Goal: Task Accomplishment & Management: Complete application form

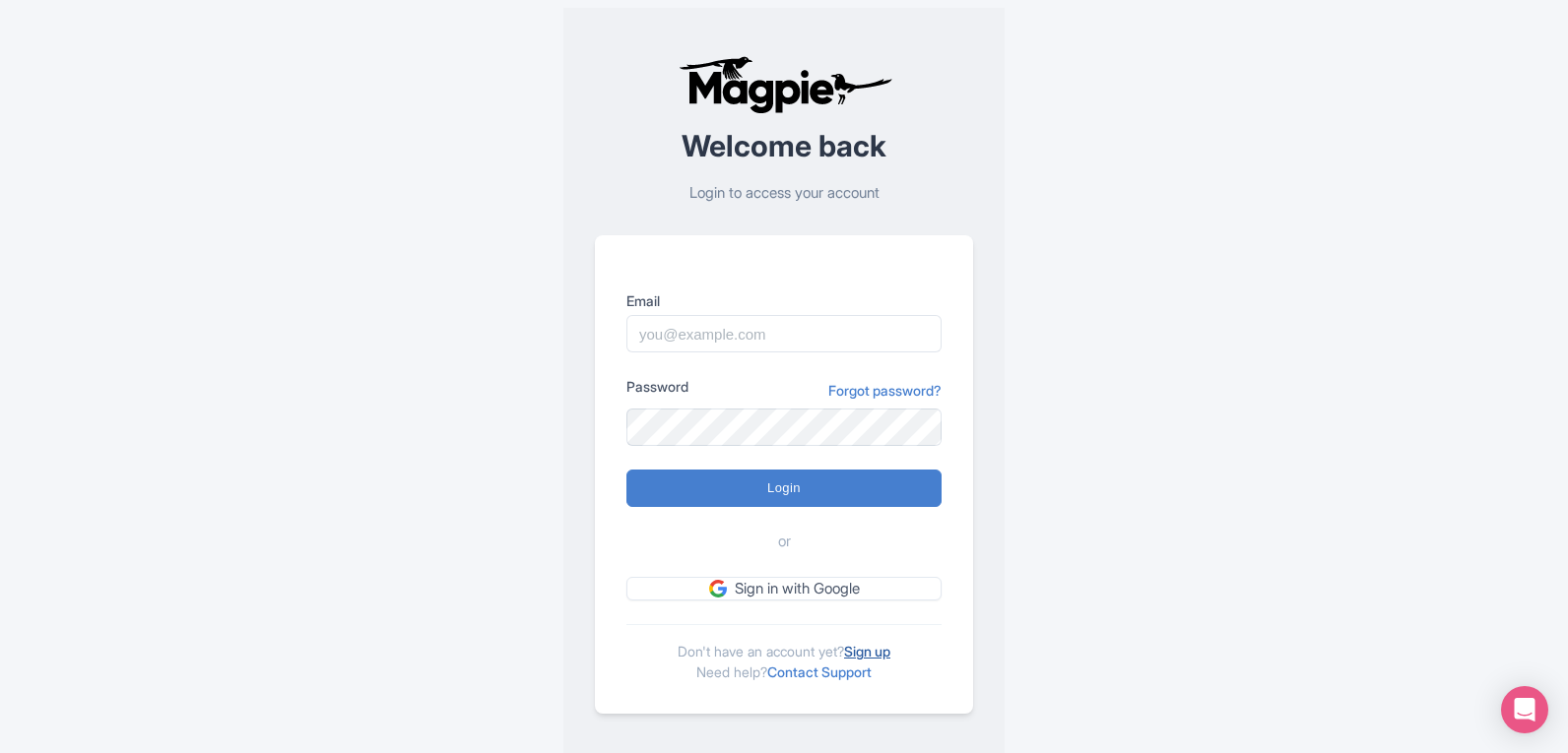
click at [878, 653] on link "Sign up" at bounding box center [866, 651] width 47 height 17
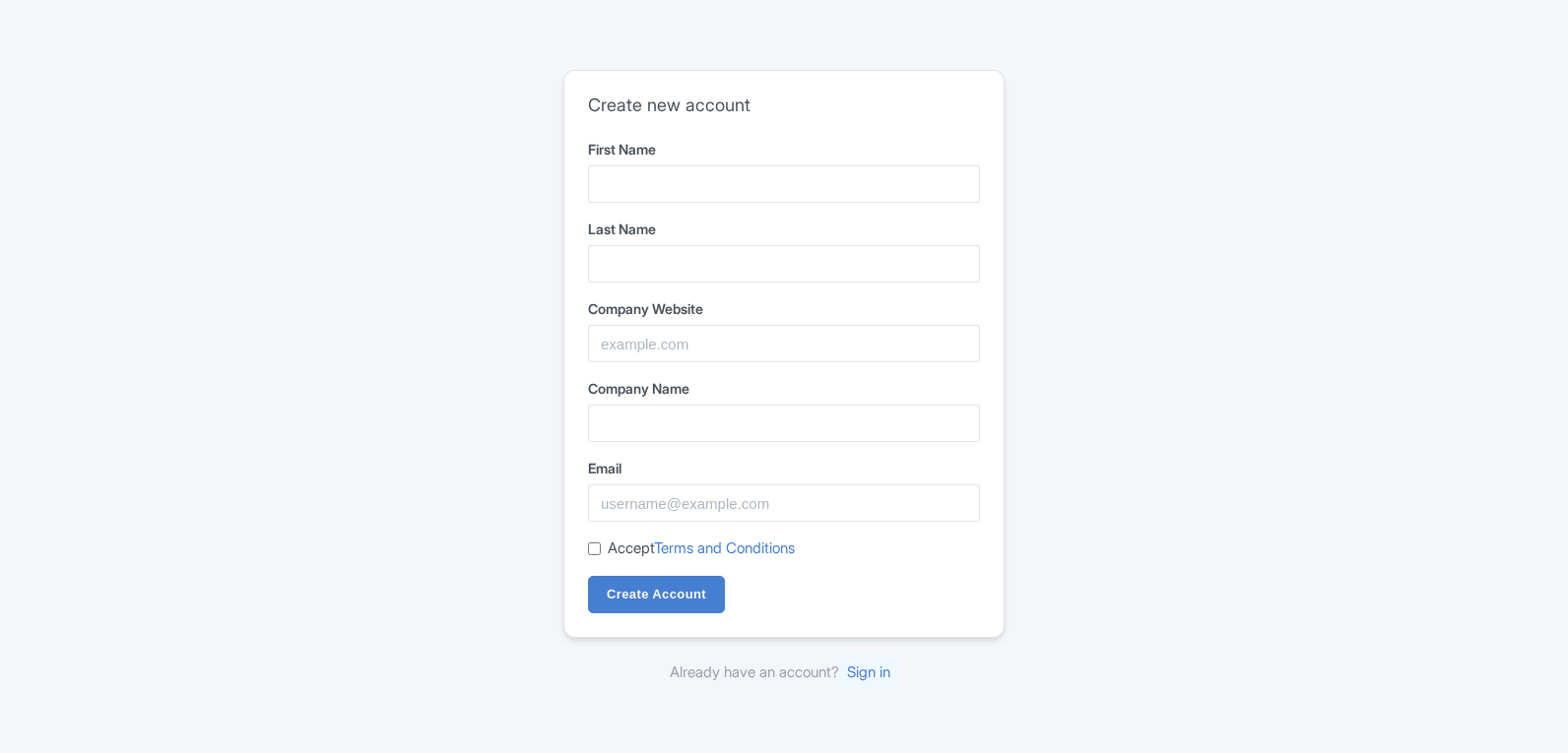
click at [655, 165] on div "First Name" at bounding box center [784, 171] width 392 height 64
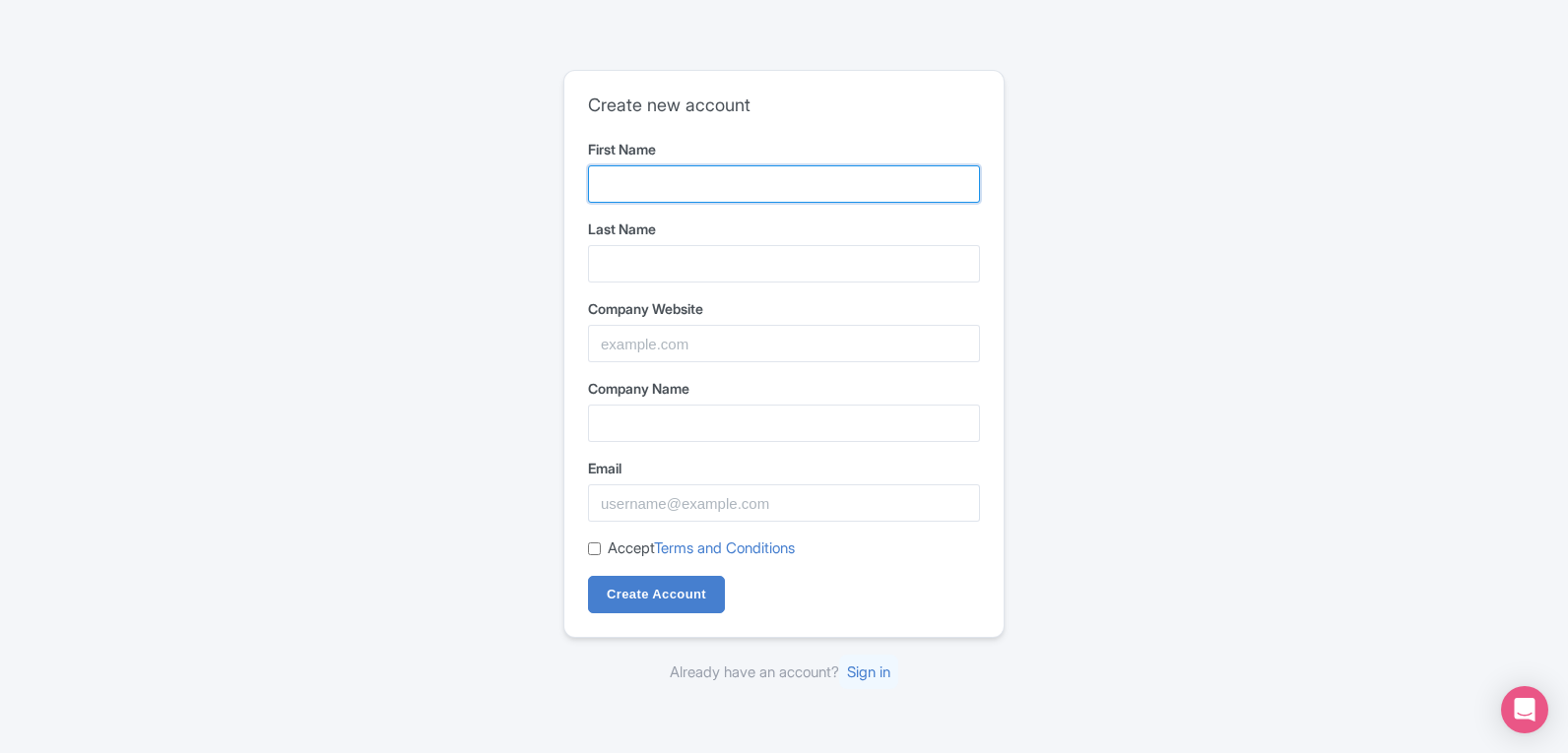
click at [678, 171] on input "First Name" at bounding box center [784, 185] width 392 height 38
type input "Mega industrial equipment"
type input "ind"
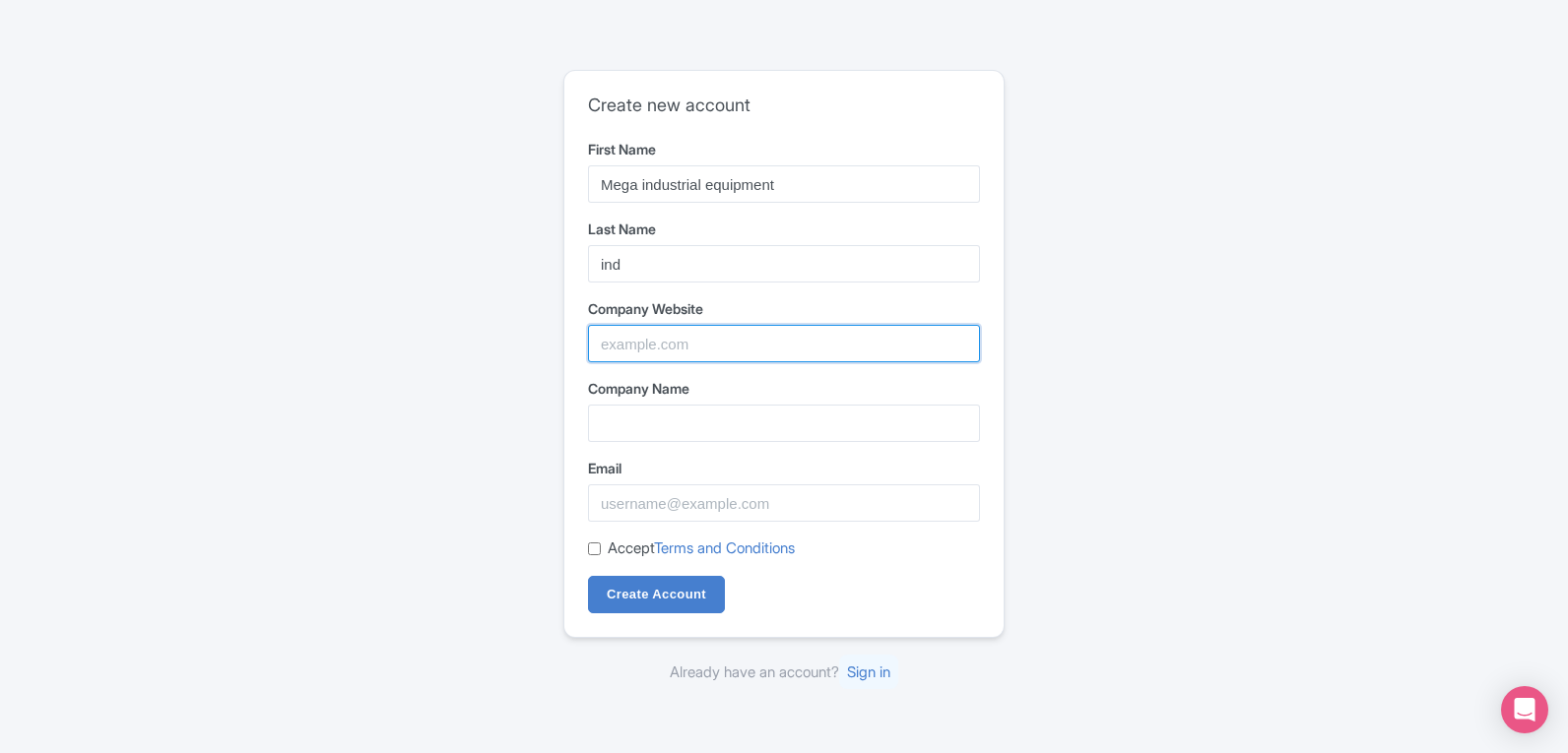
type input "MEGA INDUSTRIAL EQUIPMENT"
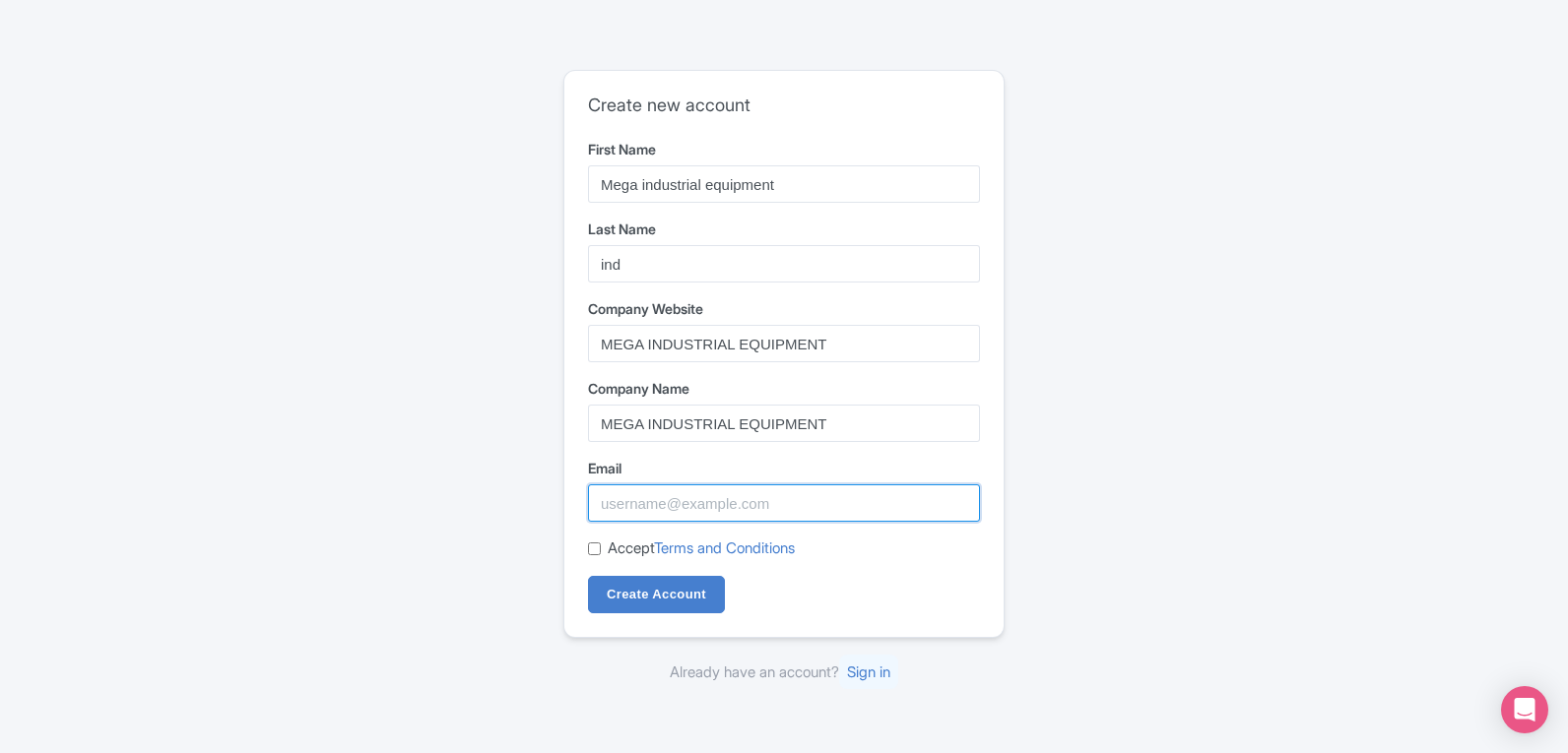
type input "[EMAIL_ADDRESS][DOMAIN_NAME]"
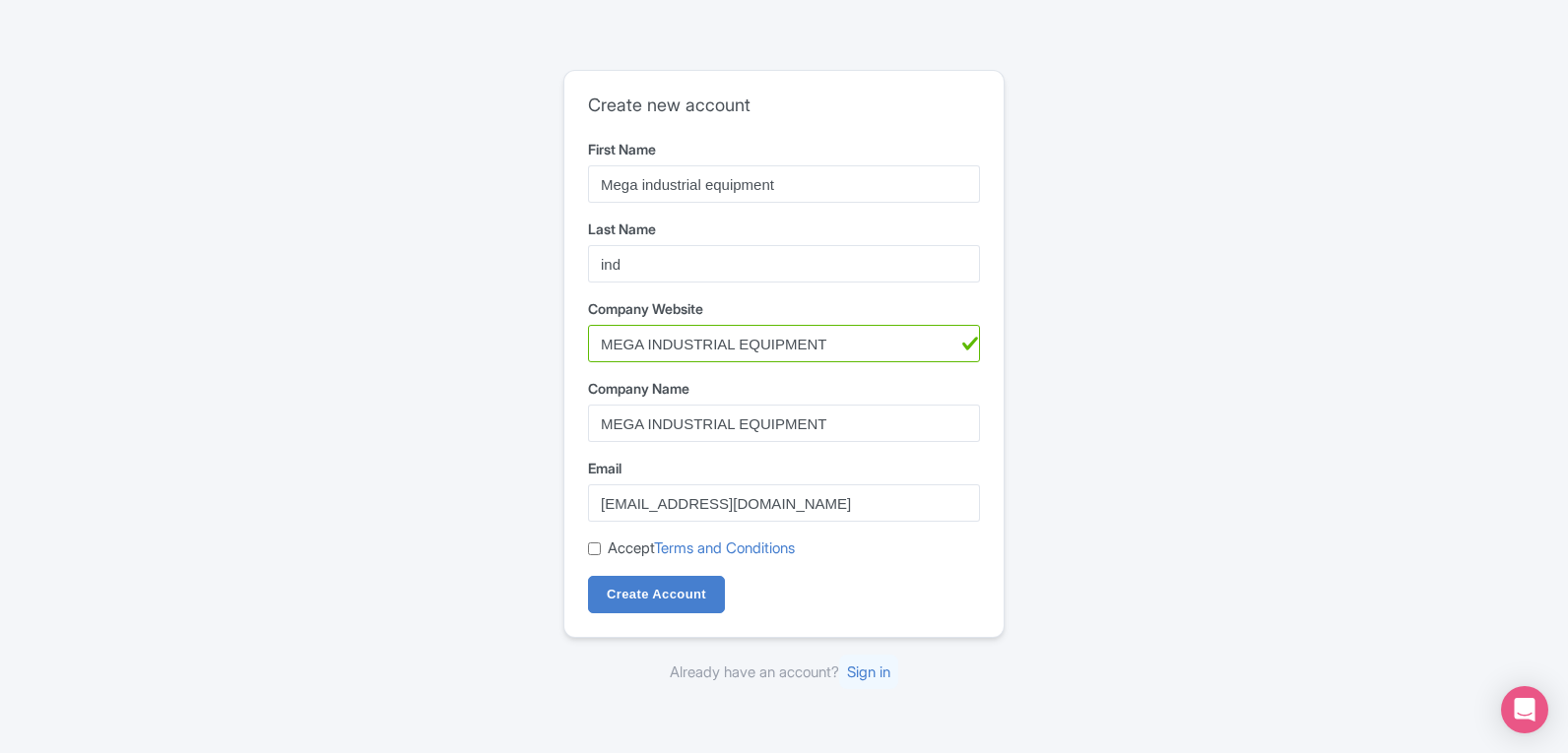
click at [591, 542] on input "Accept Terms and Conditions" at bounding box center [594, 548] width 13 height 13
checkbox input "true"
click at [688, 603] on input "Create Account" at bounding box center [657, 595] width 137 height 38
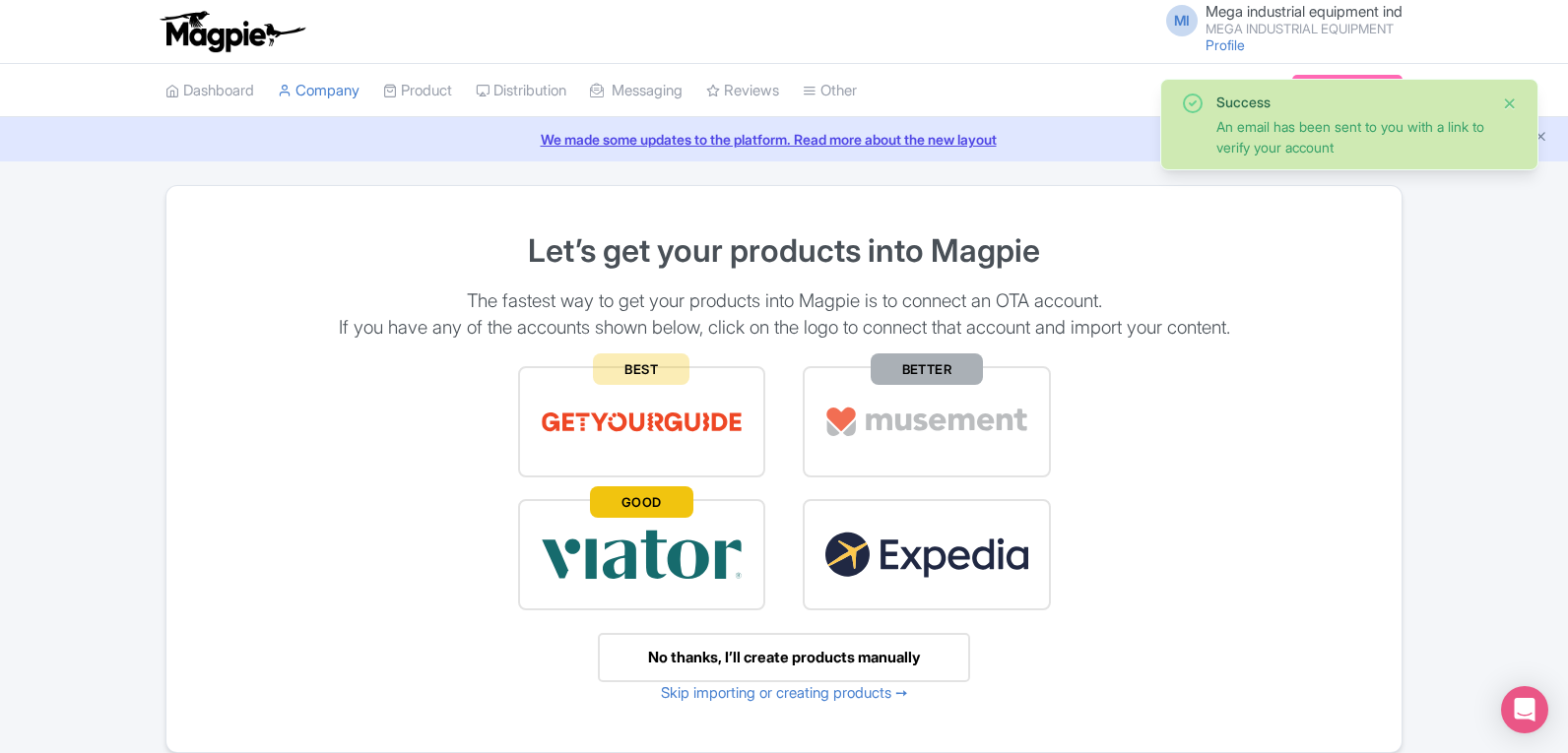
click at [1514, 94] on button "Close" at bounding box center [1509, 103] width 16 height 24
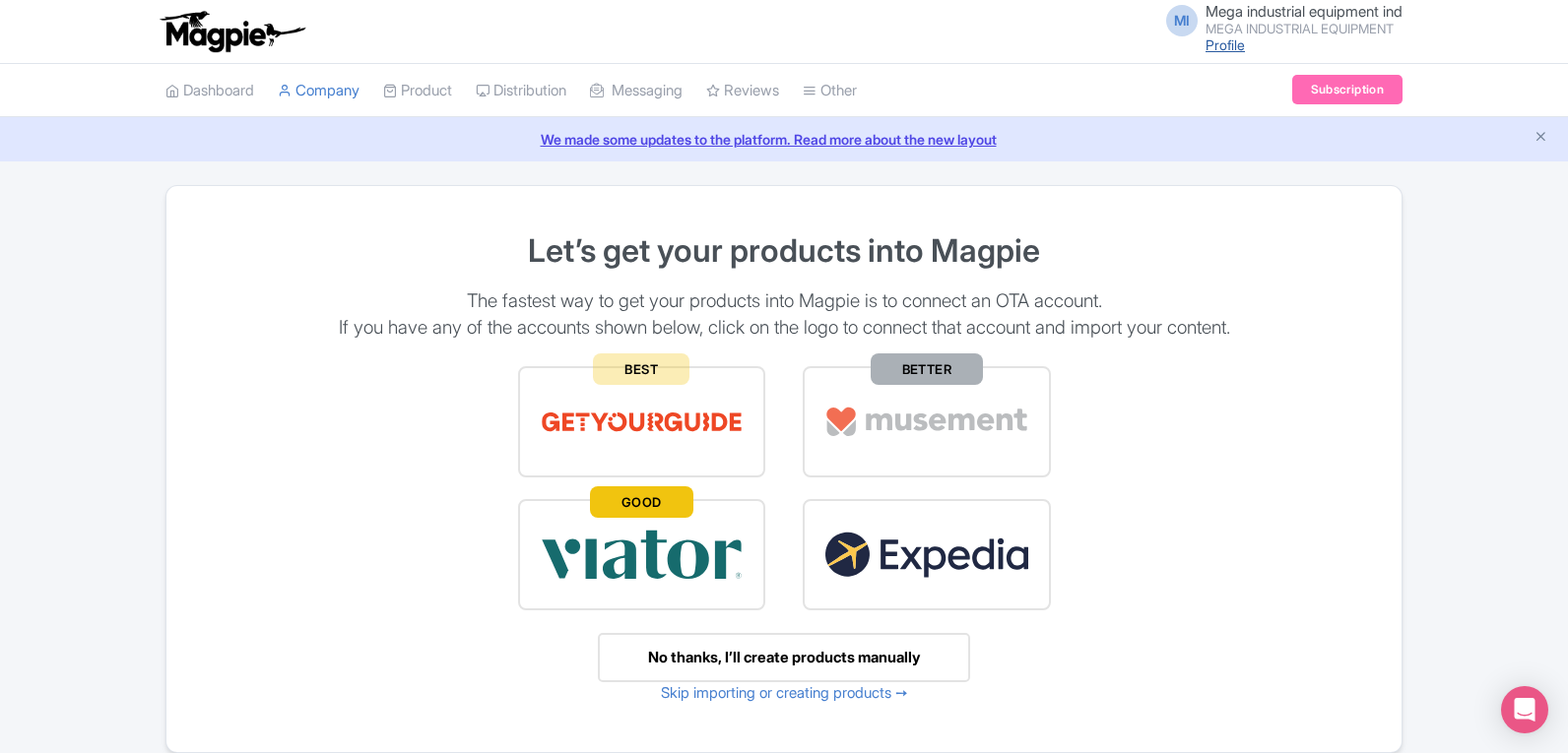
click at [1227, 42] on link "Profile" at bounding box center [1225, 45] width 40 height 17
click at [1171, 30] on span "MI" at bounding box center [1181, 21] width 32 height 32
click at [1280, 119] on link "Settings" at bounding box center [1308, 124] width 187 height 31
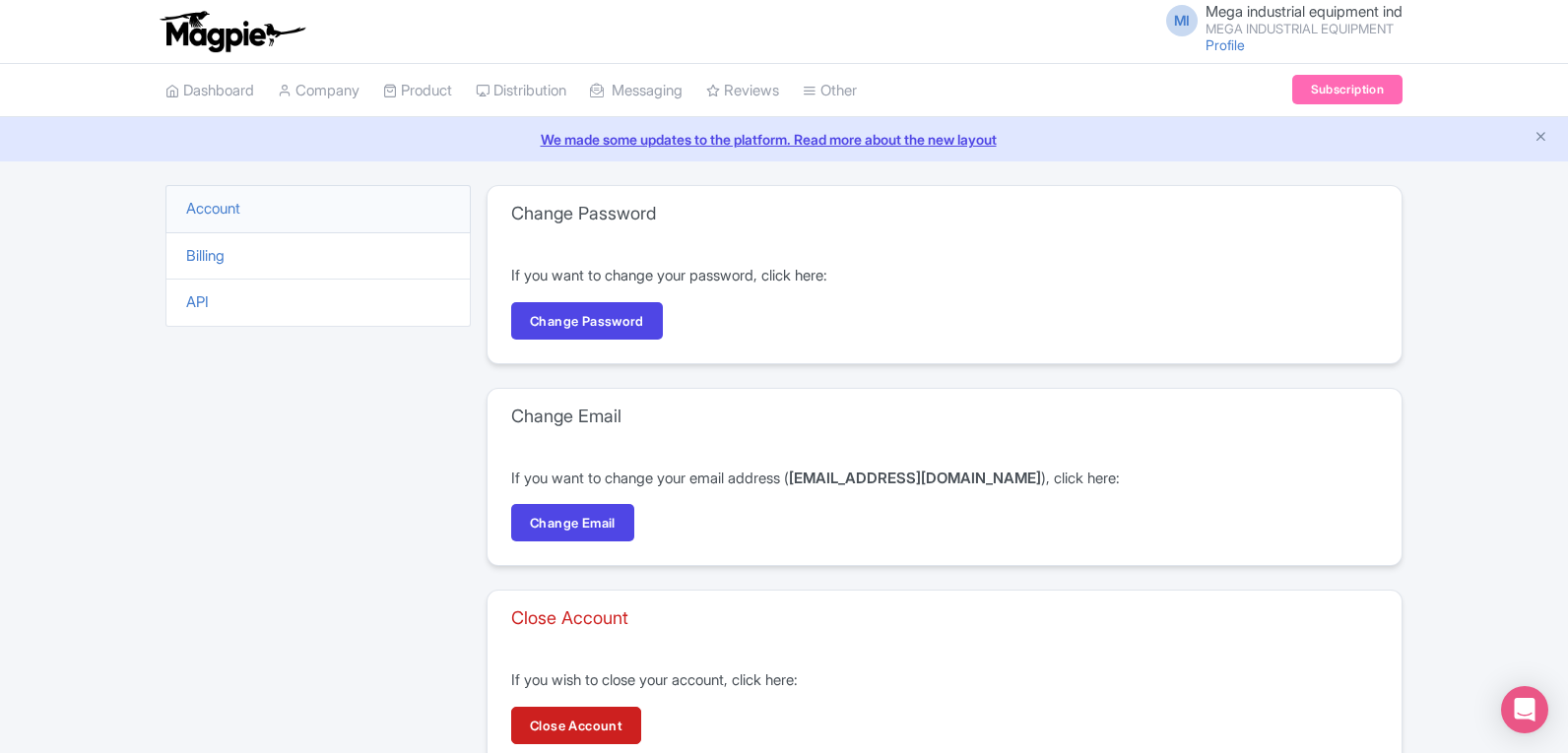
click at [1181, 26] on span "MI" at bounding box center [1181, 21] width 32 height 32
click at [1270, 91] on link "Users" at bounding box center [1308, 93] width 187 height 31
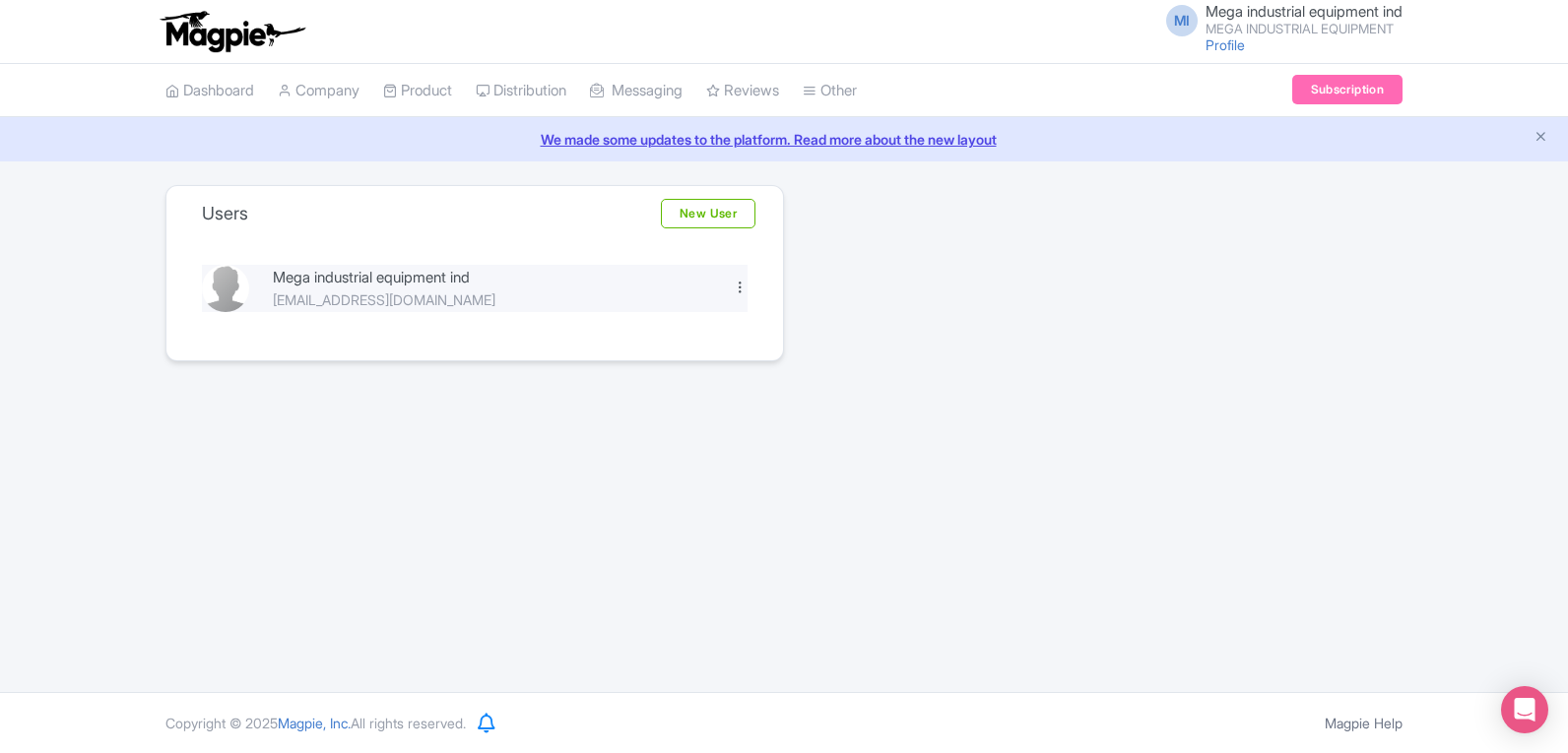
click at [741, 280] on div at bounding box center [739, 286] width 15 height 15
click at [679, 310] on link "Edit" at bounding box center [653, 320] width 187 height 31
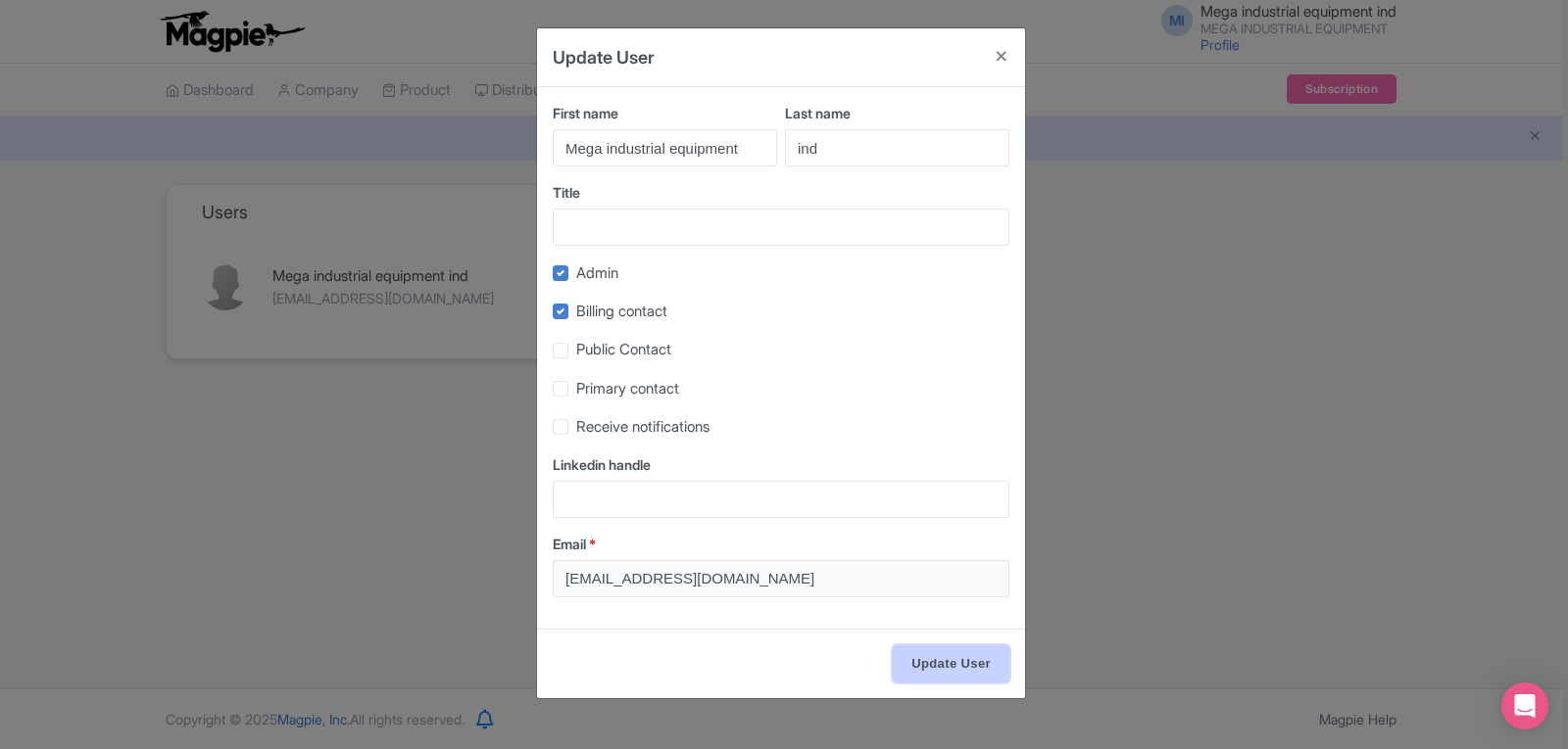
click at [949, 672] on input "Update User" at bounding box center [951, 664] width 117 height 38
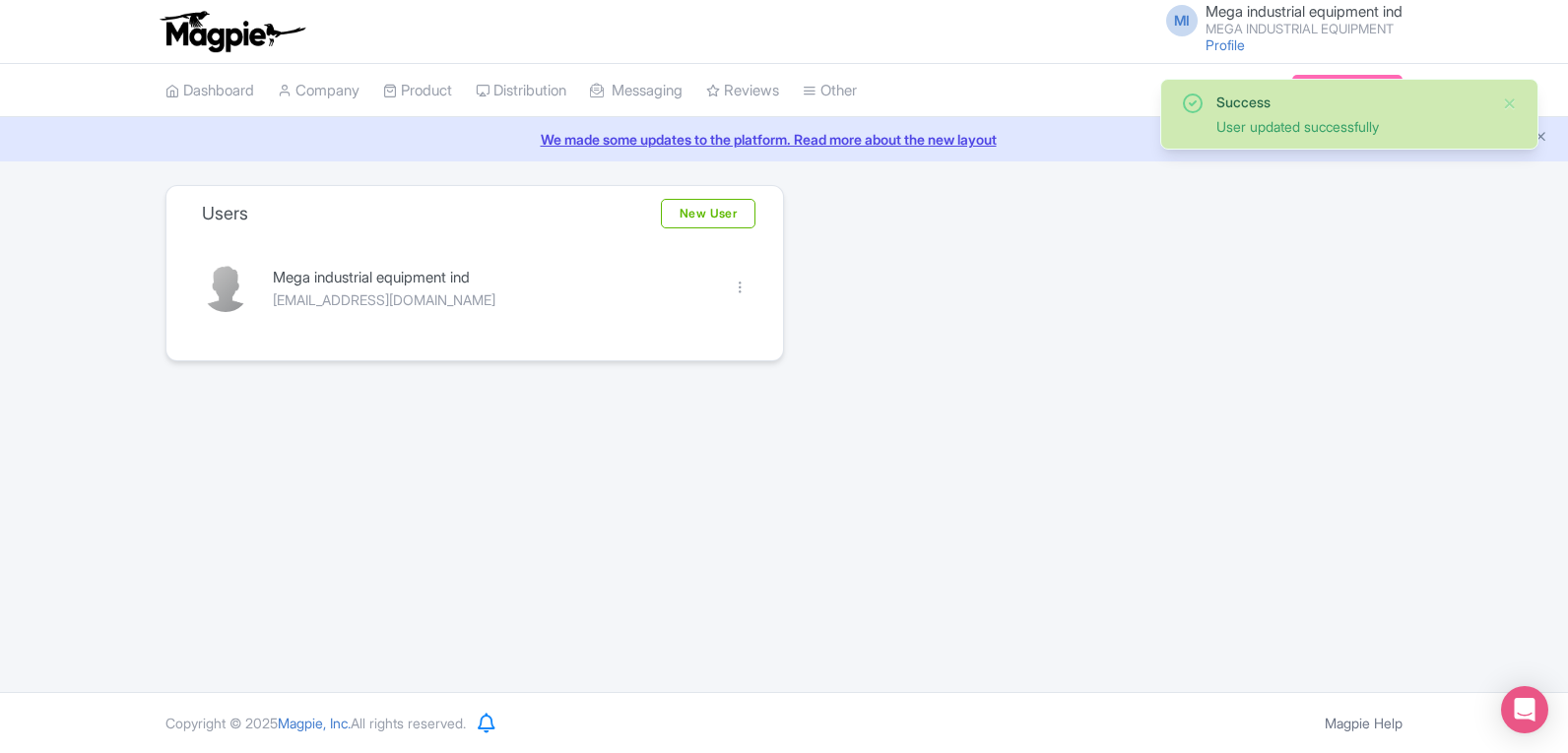
click at [1176, 16] on span "MI" at bounding box center [1181, 21] width 32 height 32
click at [1523, 90] on div "Success User updated successfully" at bounding box center [1348, 113] width 379 height 71
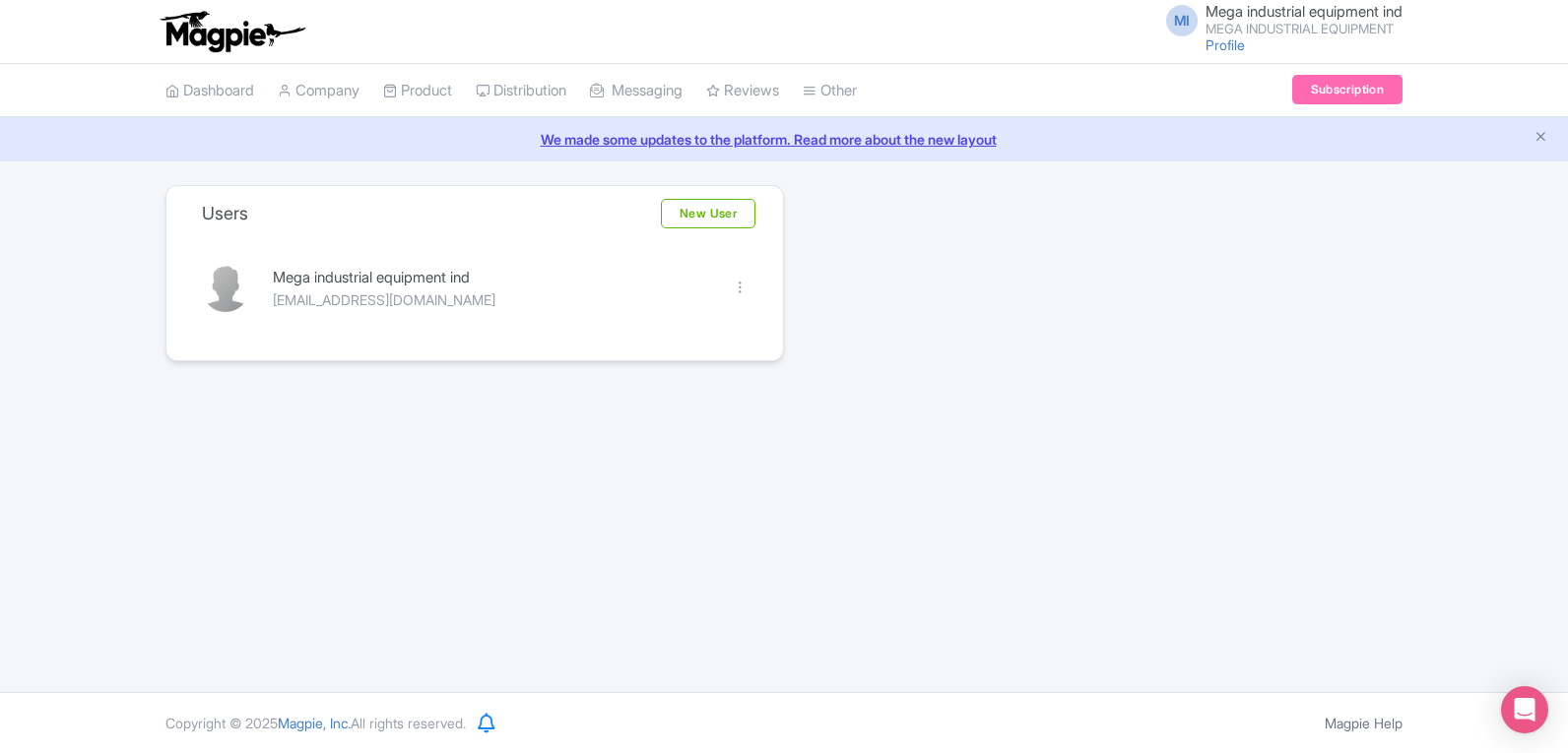
click at [1187, 29] on link "MI Mega industrial equipment ind MEGA INDUSTRIAL EQUIPMENT" at bounding box center [1279, 20] width 248 height 32
click at [1227, 60] on div "MI Mega industrial equipment ind MEGA INDUSTRIAL EQUIPMENT Profile Users Settin…" at bounding box center [784, 32] width 1568 height 64
click at [1219, 42] on link "Profile" at bounding box center [1225, 45] width 40 height 17
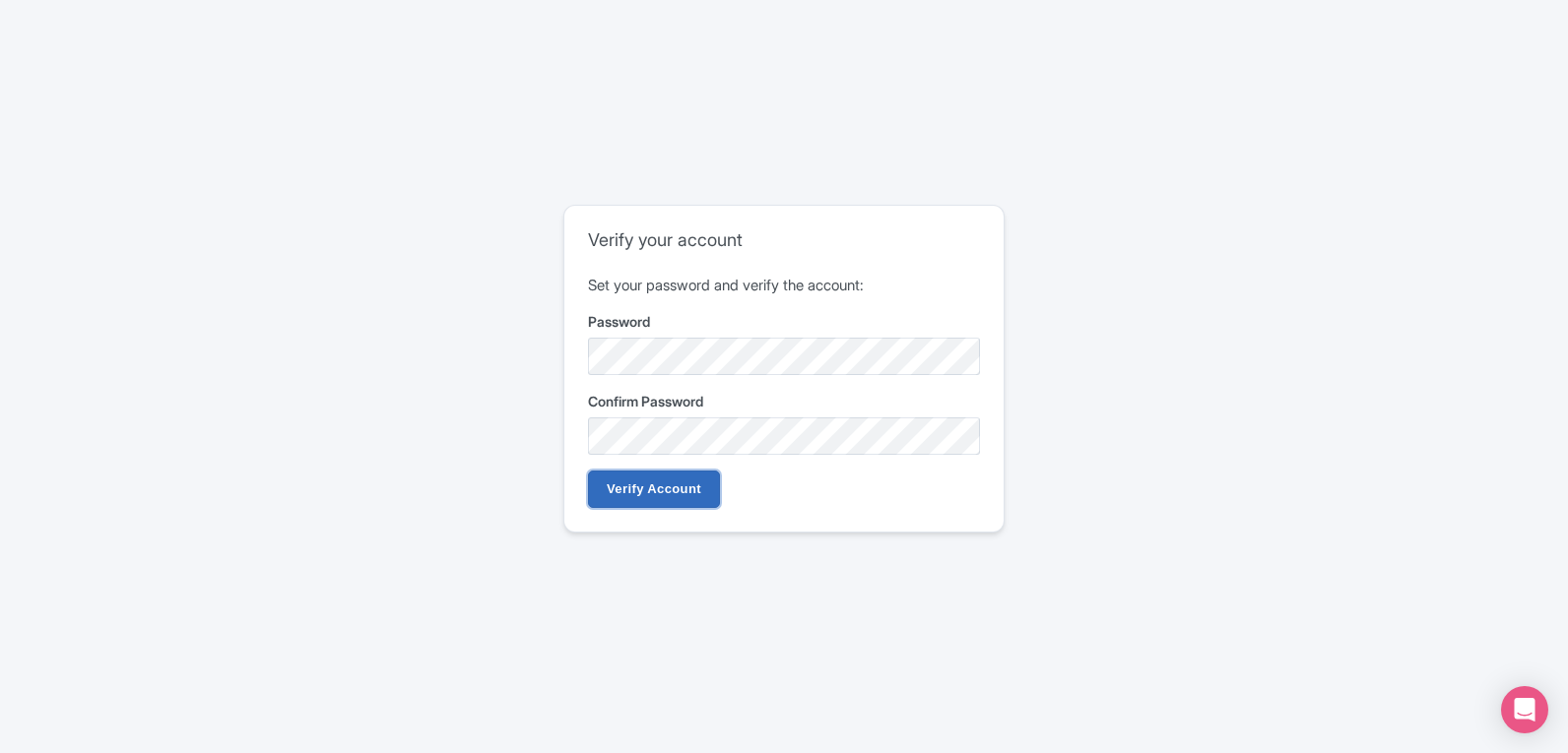
click at [644, 484] on input "Verify Account" at bounding box center [654, 490] width 132 height 38
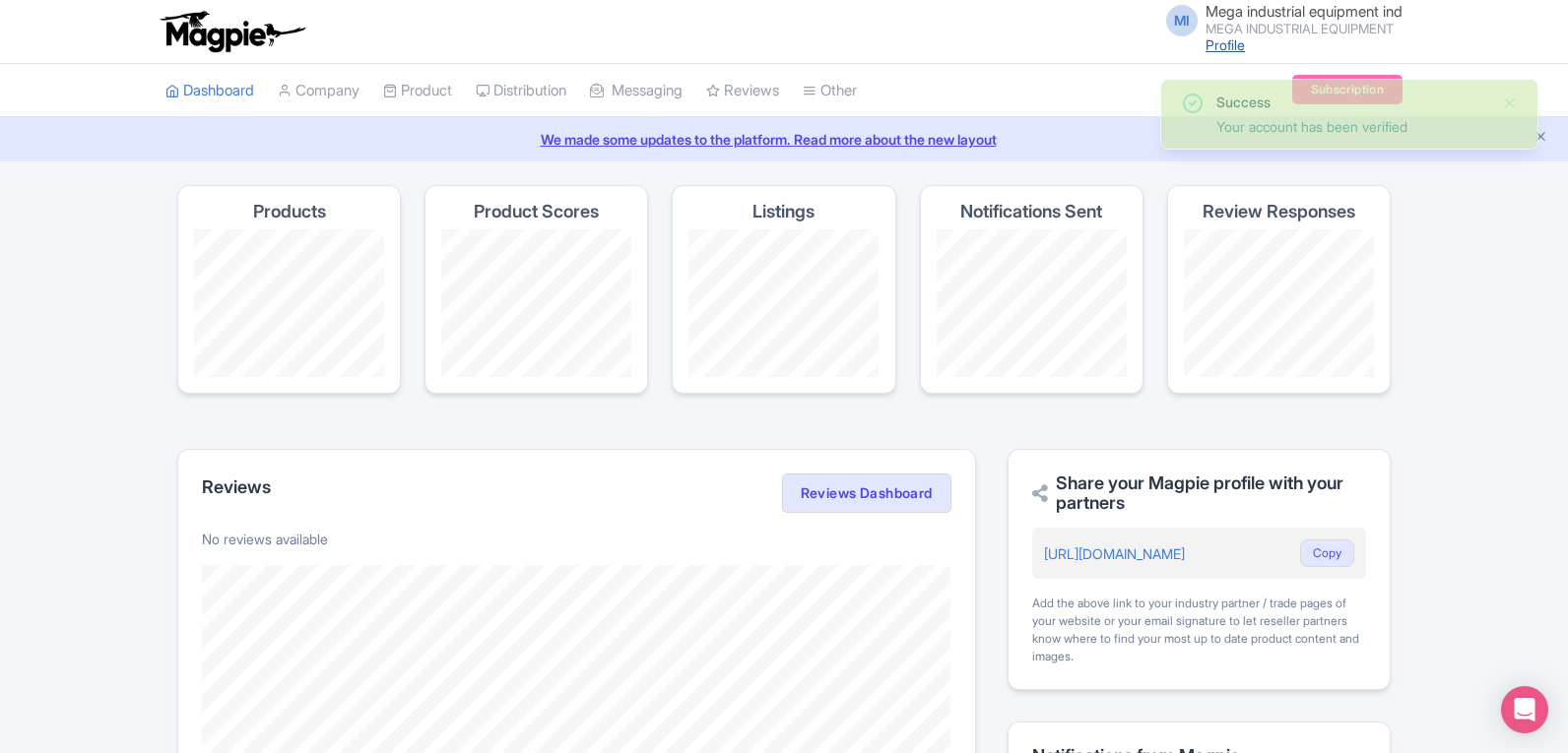
click at [1221, 41] on link "Profile" at bounding box center [1225, 45] width 40 height 17
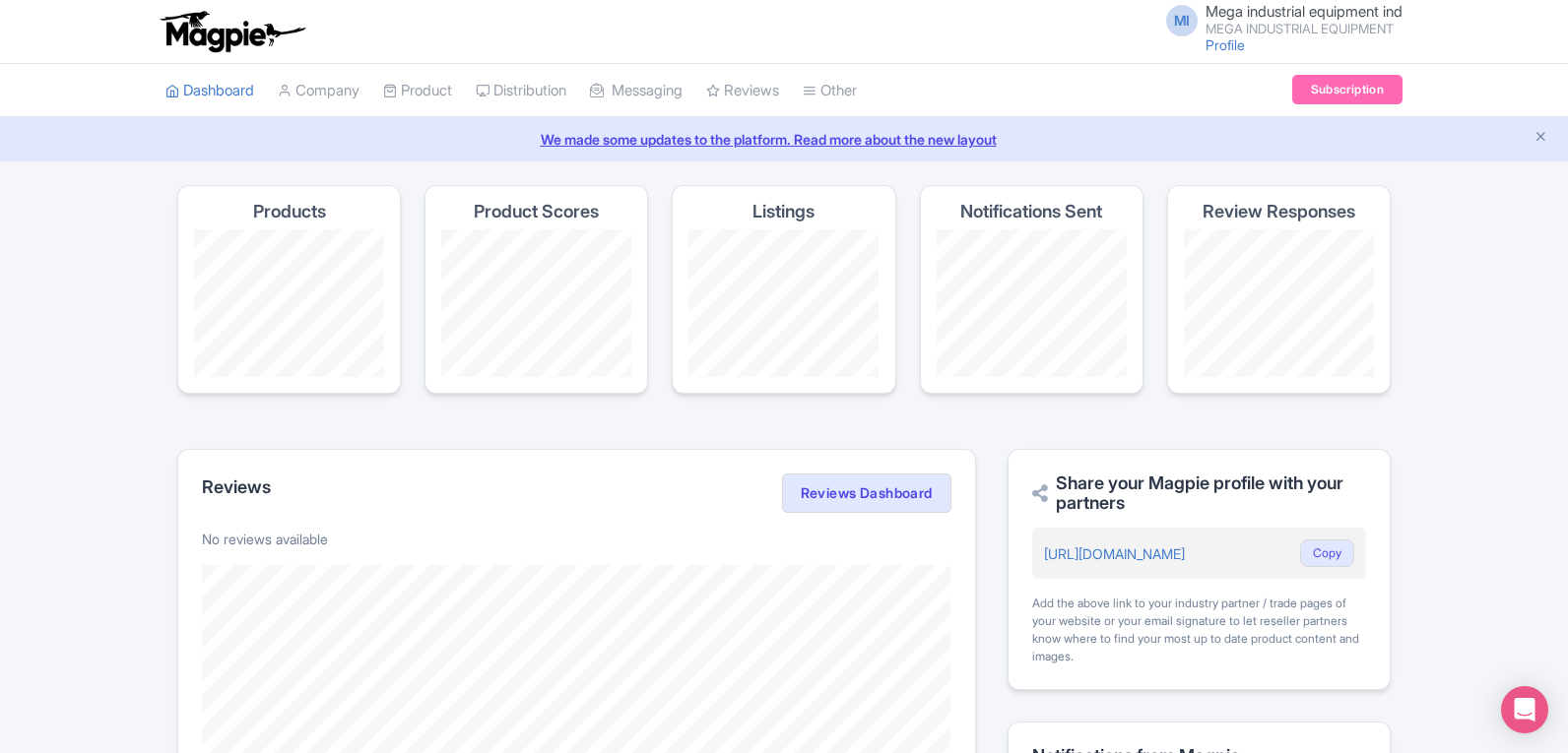
click at [1183, 19] on span "MI" at bounding box center [1181, 21] width 32 height 32
click at [1269, 120] on link "Settings" at bounding box center [1308, 124] width 187 height 31
